Goal: Find specific page/section: Find specific page/section

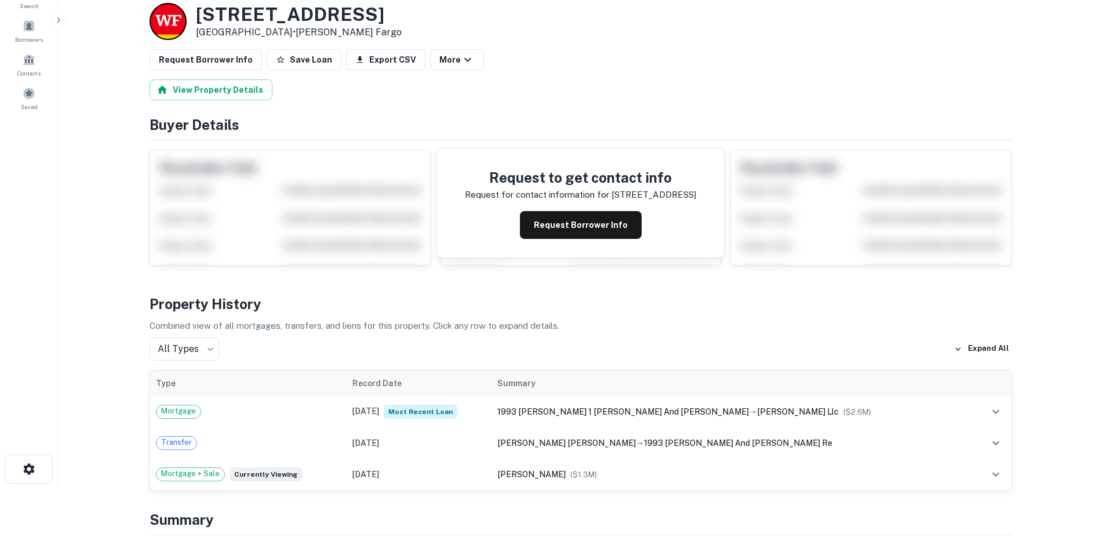
scroll to position [116, 0]
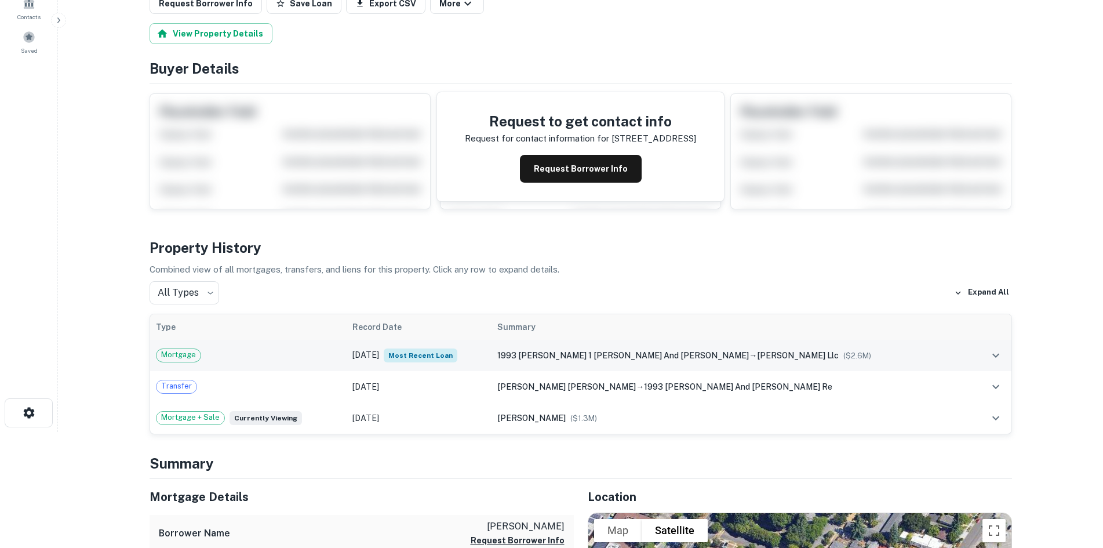
click at [661, 354] on span "1993 barry 1 reardon and cynthia a reard" at bounding box center [622, 355] width 251 height 9
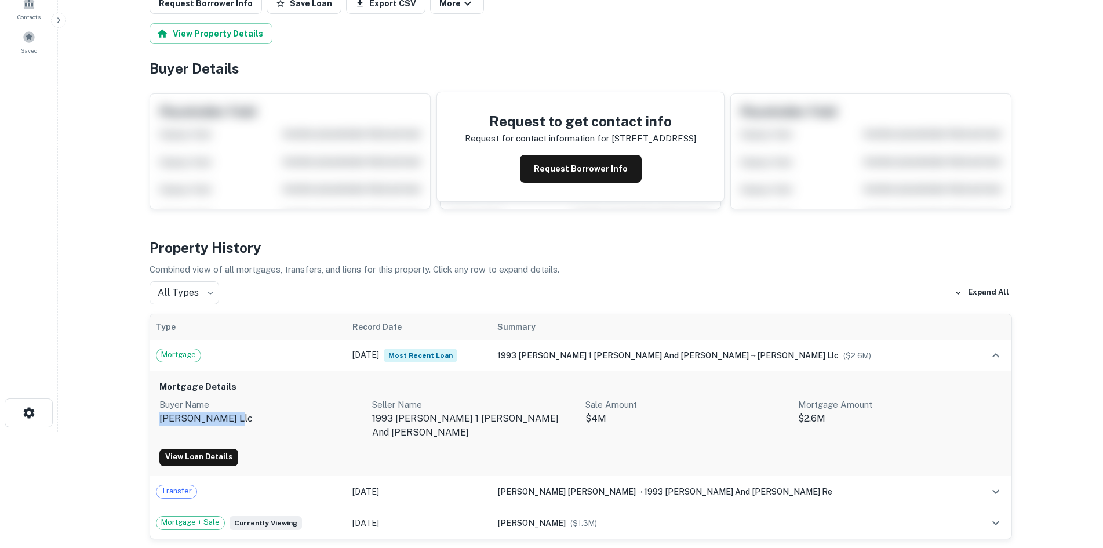
drag, startPoint x: 234, startPoint y: 414, endPoint x: 161, endPoint y: 414, distance: 73.0
click at [161, 414] on p "mr redstone llc" at bounding box center [261, 418] width 204 height 14
copy p "mr redstone llc"
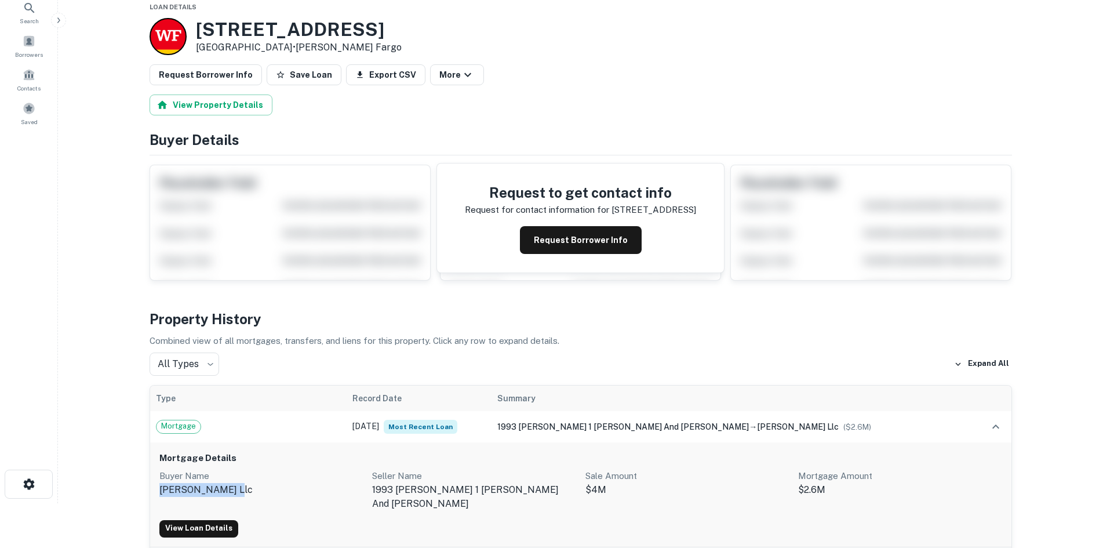
scroll to position [0, 0]
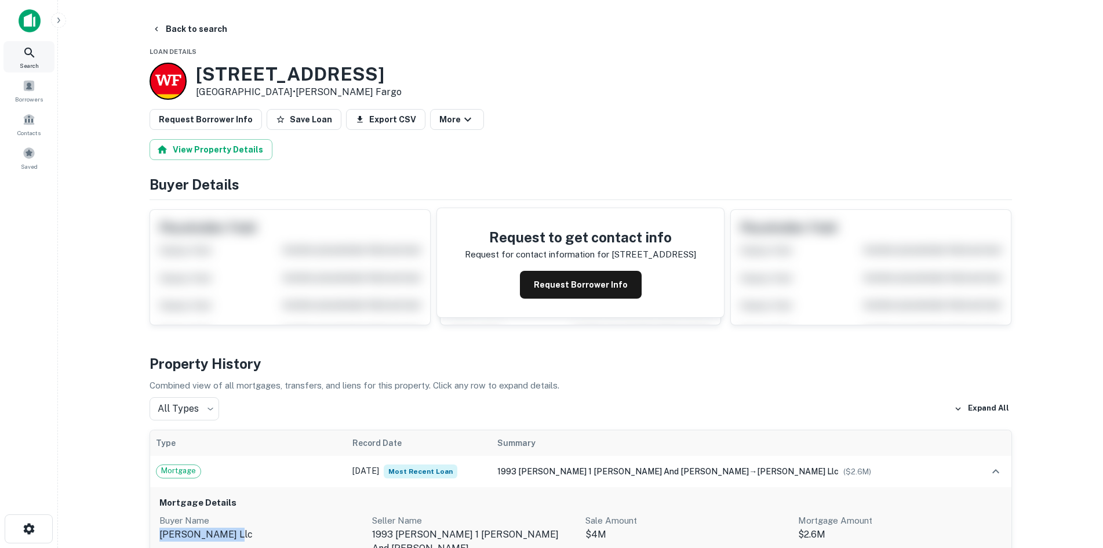
click at [29, 52] on icon at bounding box center [30, 53] width 14 height 14
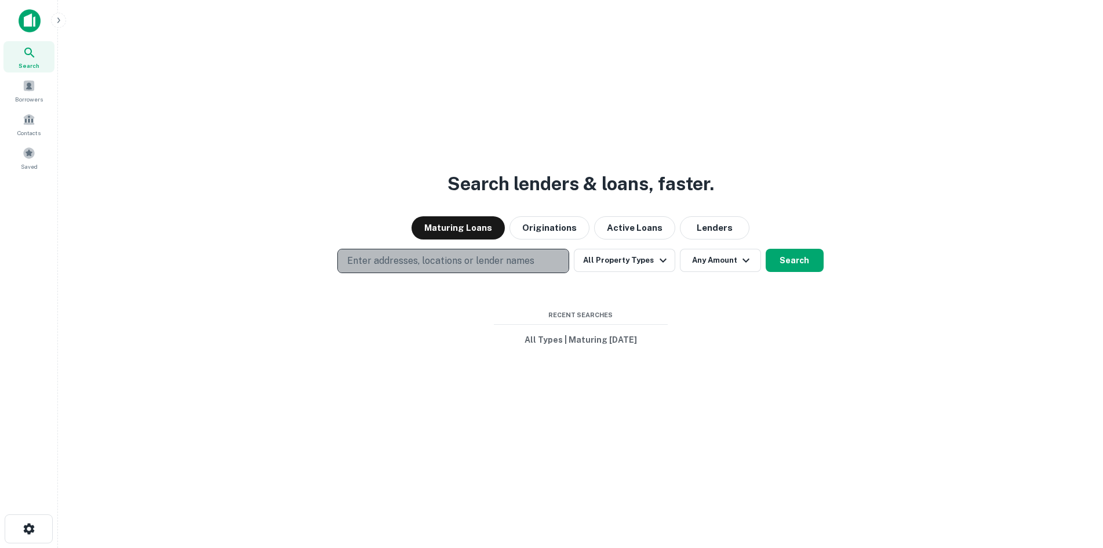
click at [475, 263] on p "Enter addresses, locations or lender names" at bounding box center [440, 261] width 187 height 14
type input "**********"
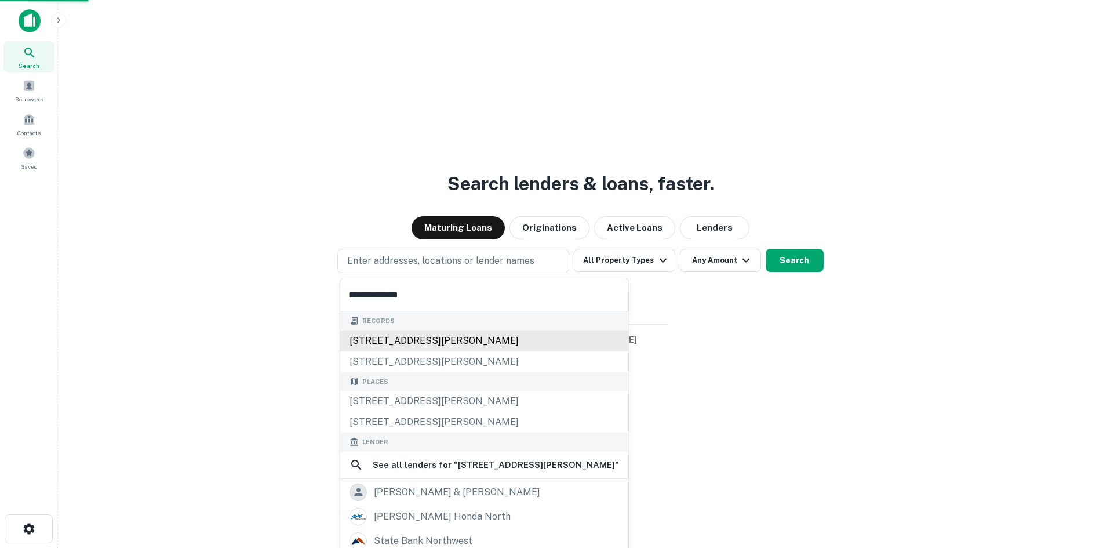
click at [438, 338] on div "3656 noakes st, los angeles, ca, 90023" at bounding box center [484, 340] width 288 height 21
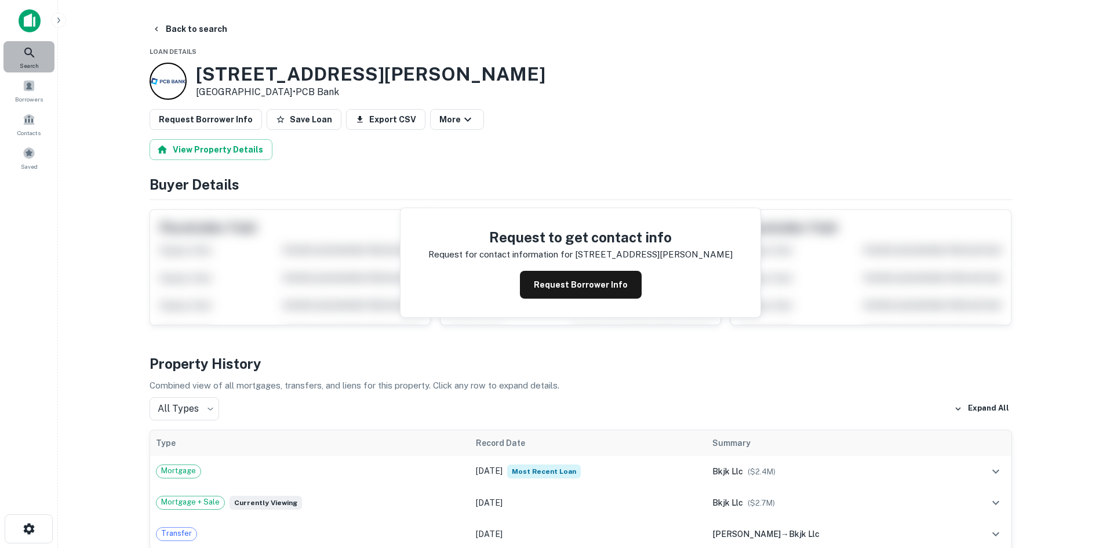
click at [32, 53] on icon at bounding box center [30, 53] width 14 height 14
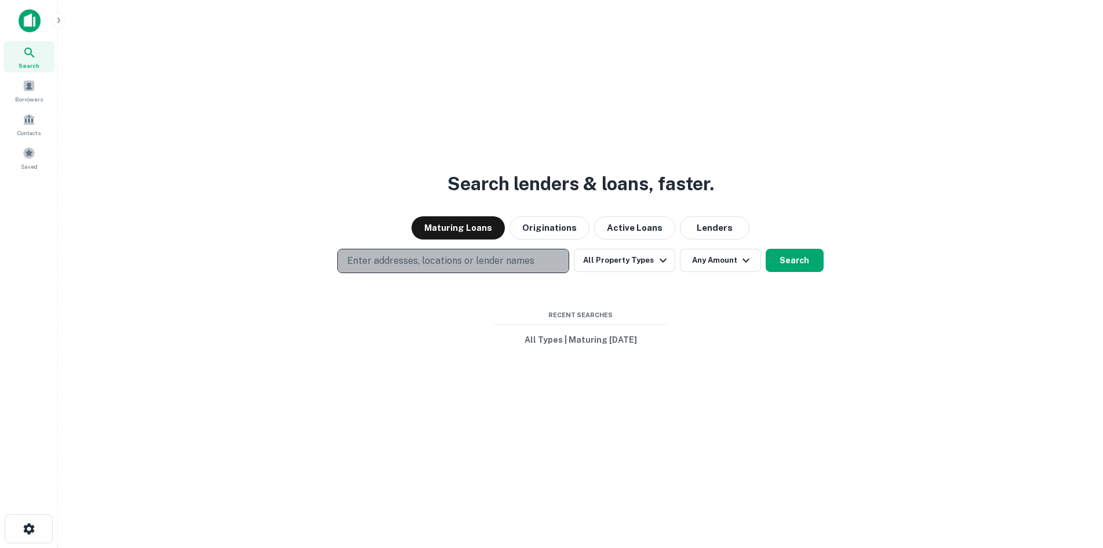
click at [453, 261] on p "Enter addresses, locations or lender names" at bounding box center [440, 261] width 187 height 14
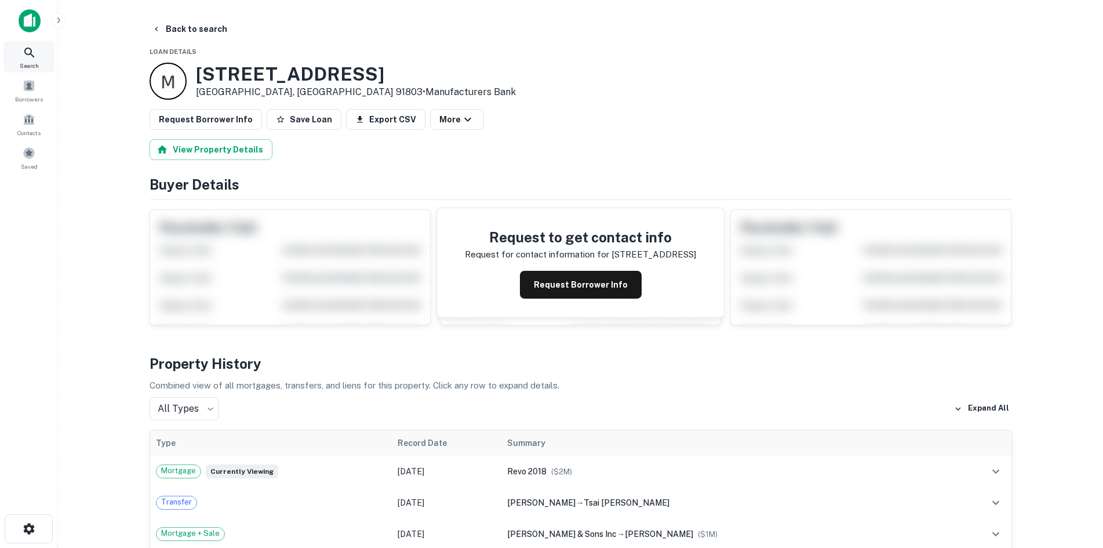
click at [26, 59] on icon at bounding box center [30, 53] width 14 height 14
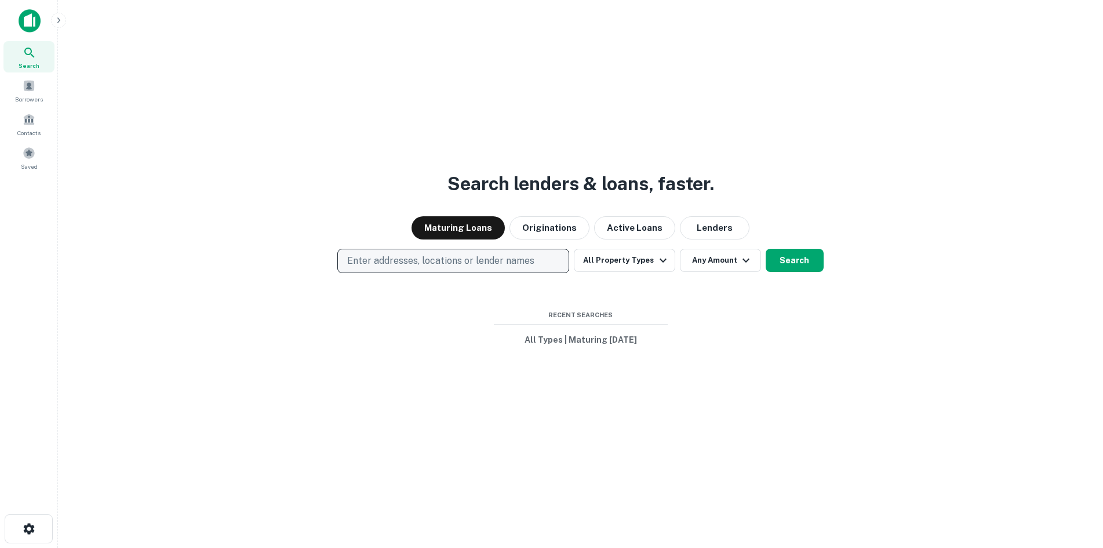
click at [450, 257] on p "Enter addresses, locations or lender names" at bounding box center [440, 261] width 187 height 14
type input "**********"
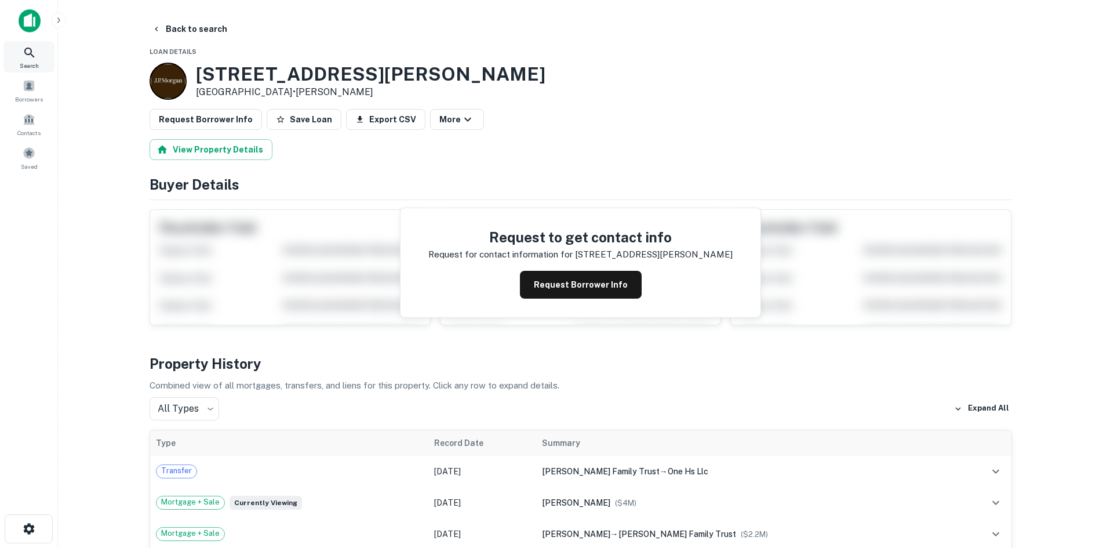
click at [26, 50] on icon at bounding box center [30, 53] width 14 height 14
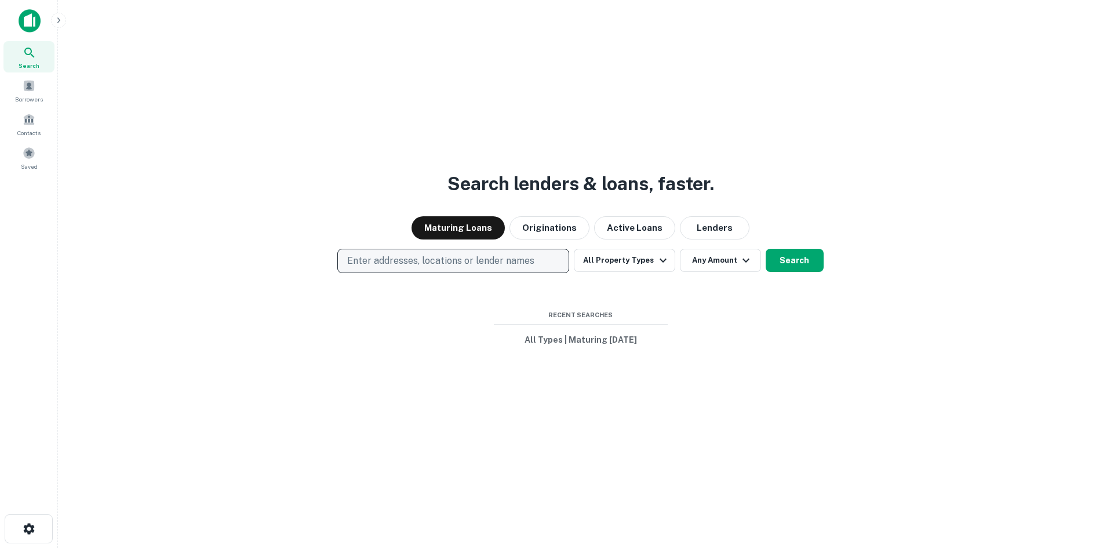
click at [414, 251] on button "Enter addresses, locations or lender names" at bounding box center [453, 261] width 232 height 24
type input "**********"
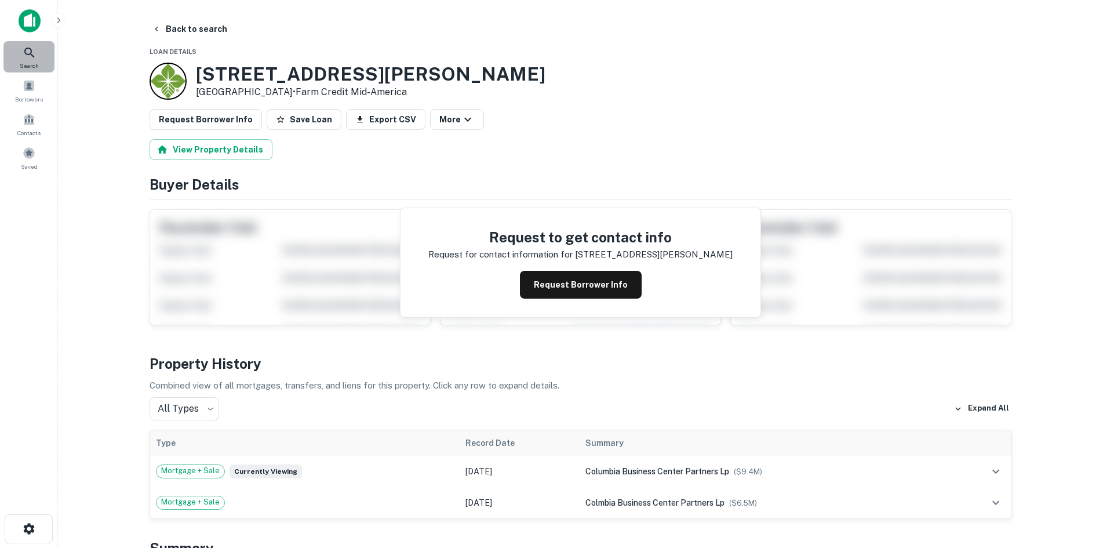
click at [30, 54] on icon at bounding box center [30, 53] width 14 height 14
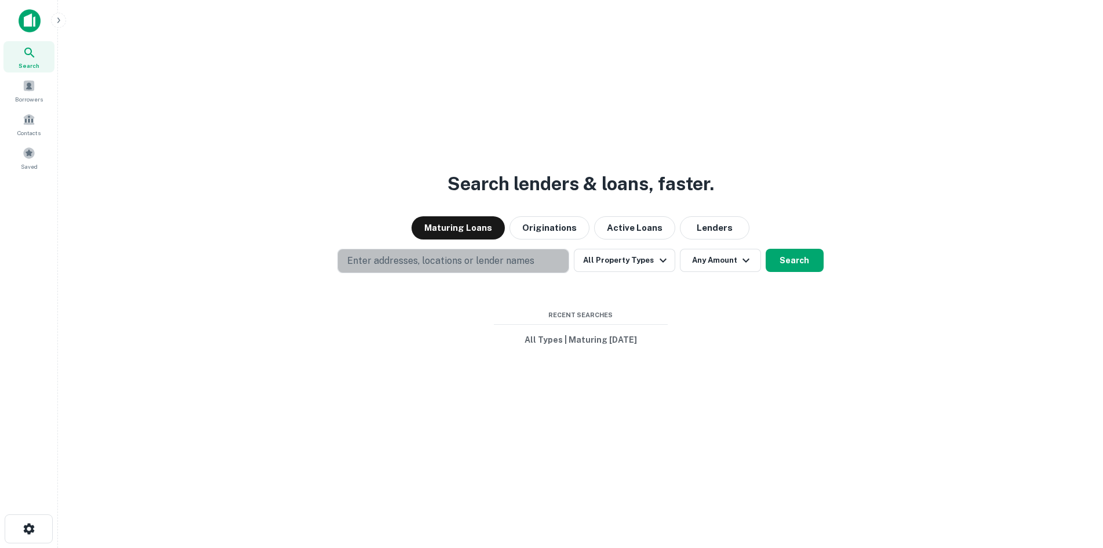
click at [498, 263] on p "Enter addresses, locations or lender names" at bounding box center [440, 261] width 187 height 14
